Goal: Check status: Check status

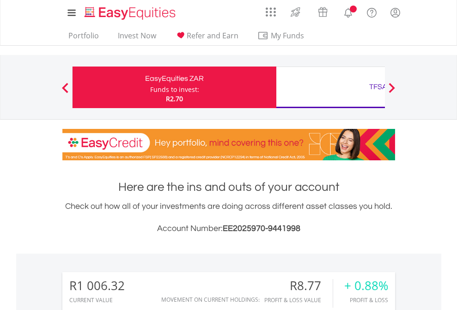
scroll to position [89, 145]
click at [150, 87] on div "Funds to invest:" at bounding box center [174, 89] width 49 height 9
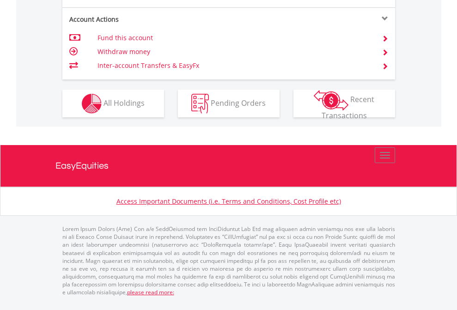
scroll to position [867, 0]
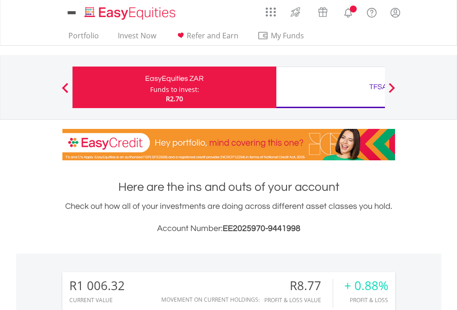
scroll to position [89, 145]
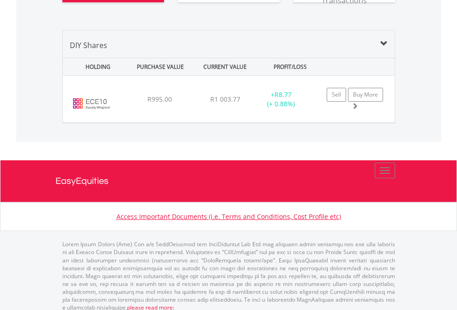
scroll to position [1027, 0]
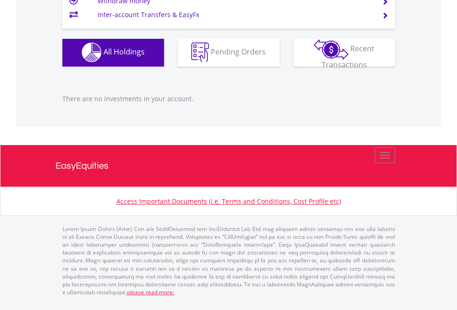
scroll to position [89, 145]
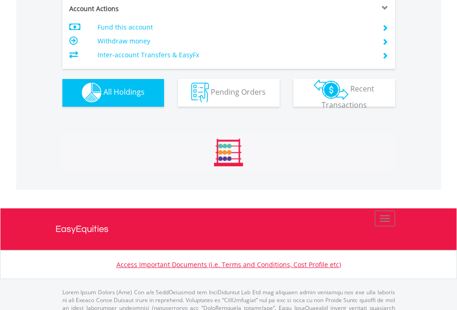
scroll to position [915, 0]
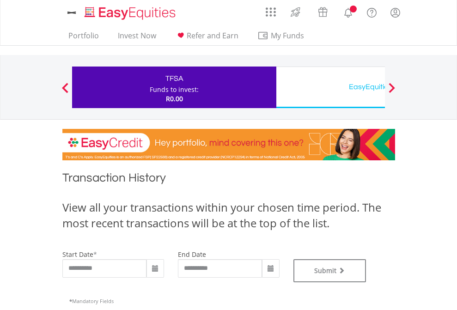
type input "**********"
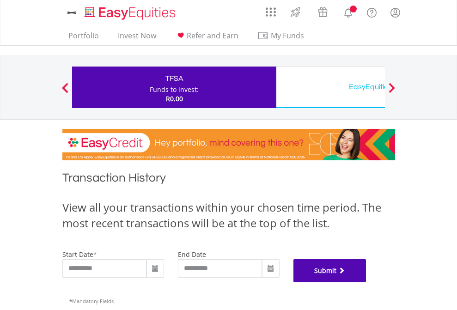
click at [366, 282] on button "Submit" at bounding box center [329, 270] width 73 height 23
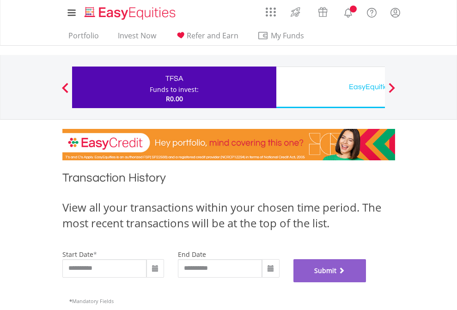
scroll to position [375, 0]
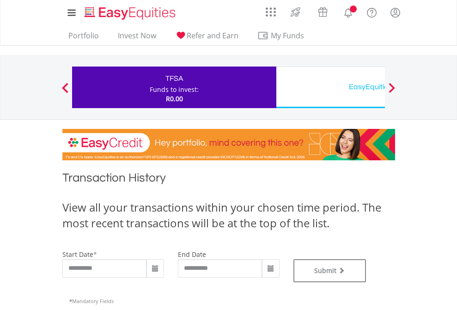
click at [330, 87] on div "EasyEquities USD" at bounding box center [378, 86] width 193 height 13
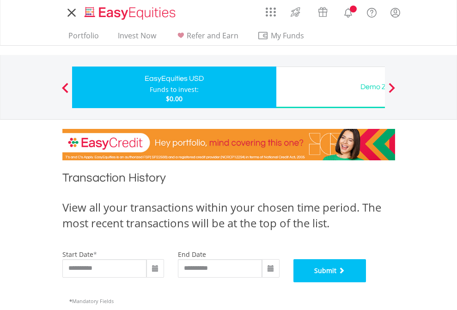
click at [366, 282] on button "Submit" at bounding box center [329, 270] width 73 height 23
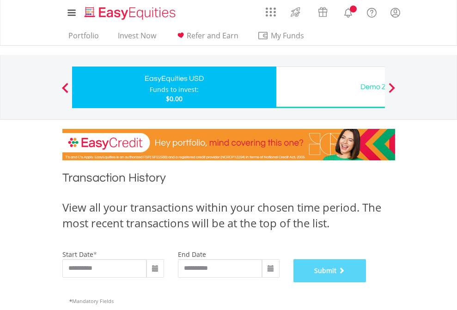
scroll to position [375, 0]
